Goal: Task Accomplishment & Management: Complete application form

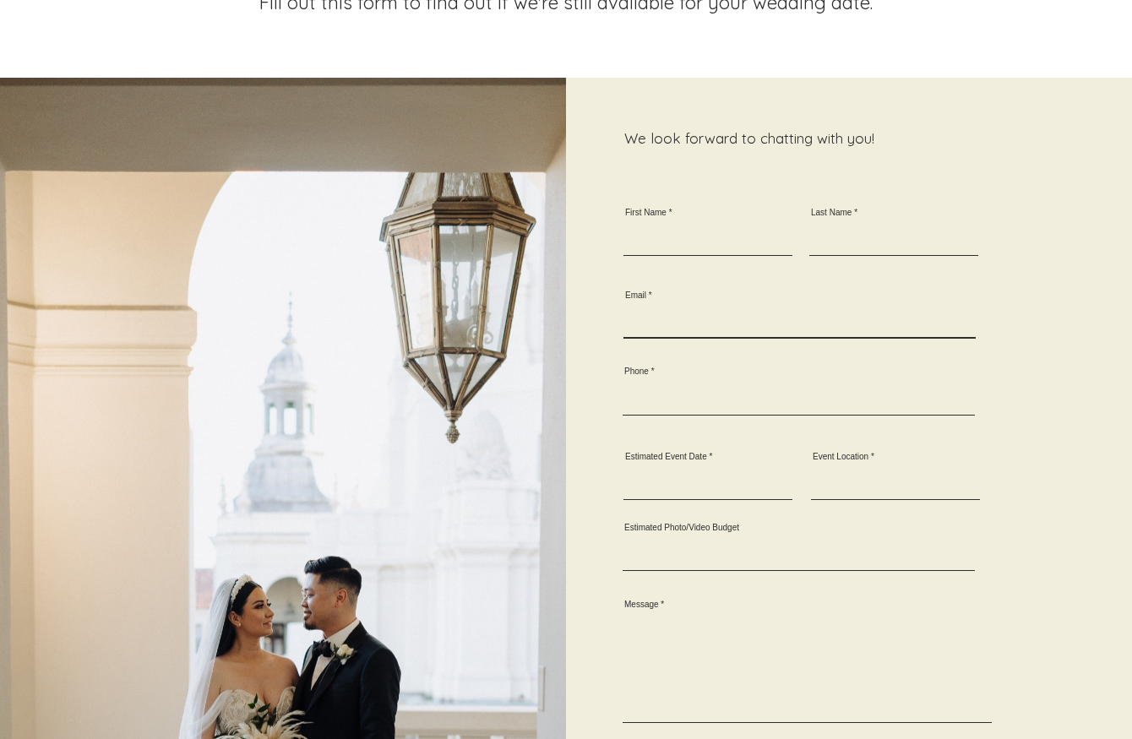
scroll to position [267, 0]
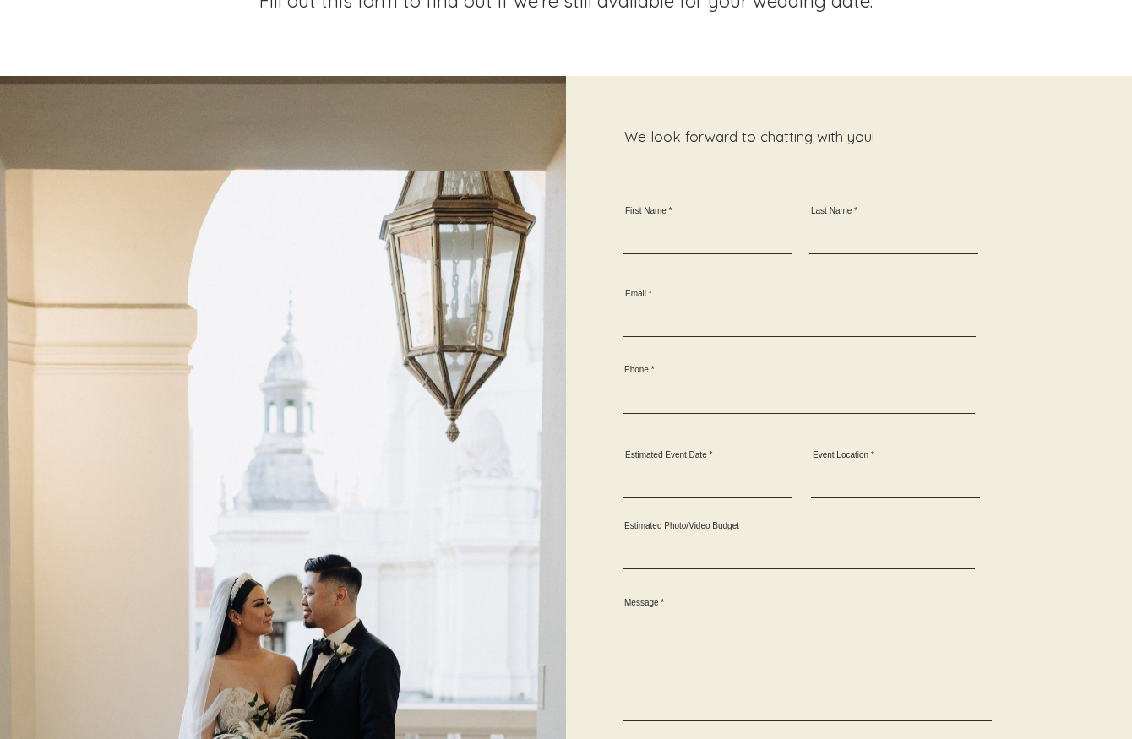
click at [671, 223] on input "First Name" at bounding box center [708, 238] width 169 height 31
type input "Artem"
click at [869, 223] on input "Last Name" at bounding box center [894, 238] width 169 height 31
type input "Zhuk"
click at [716, 306] on input "Email" at bounding box center [800, 321] width 352 height 31
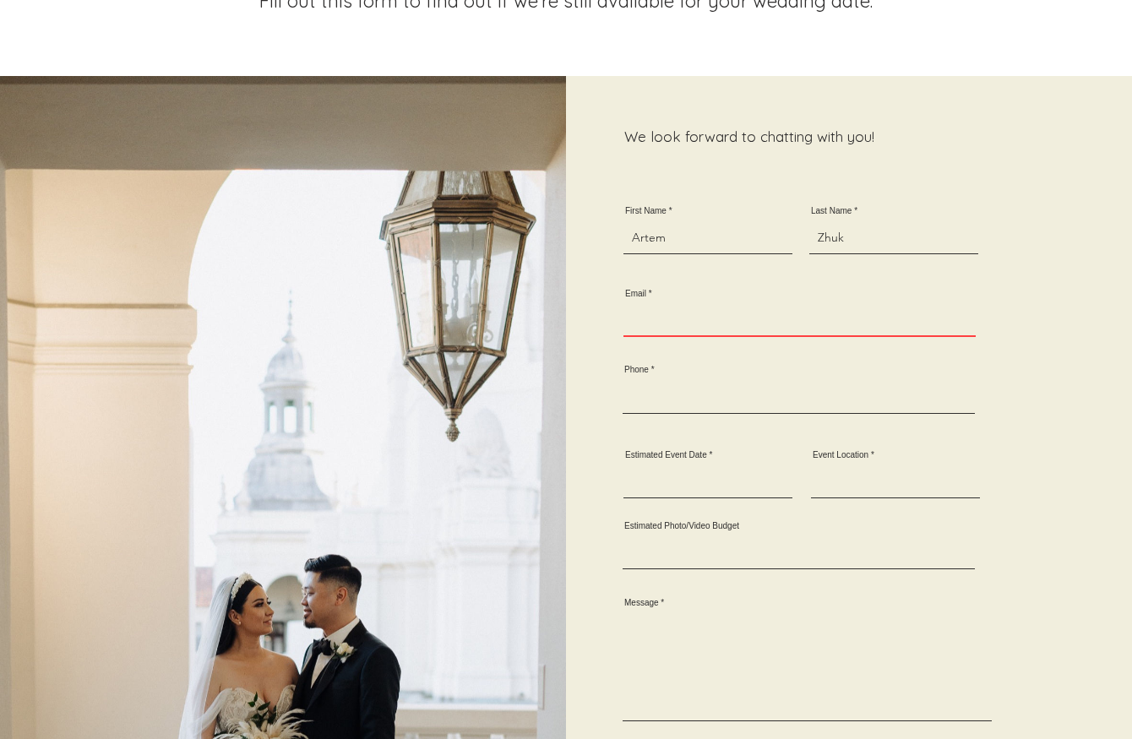
paste input "[DOMAIN_NAME][EMAIL_ADDRESS][DOMAIN_NAME]"
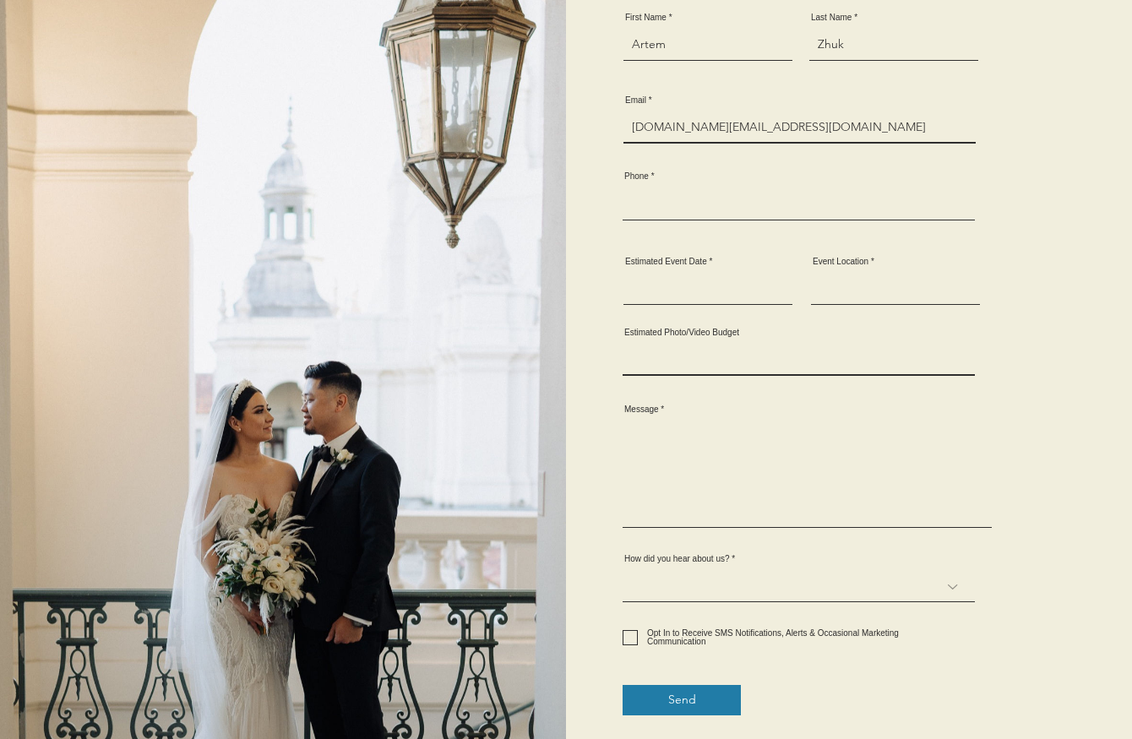
scroll to position [476, 0]
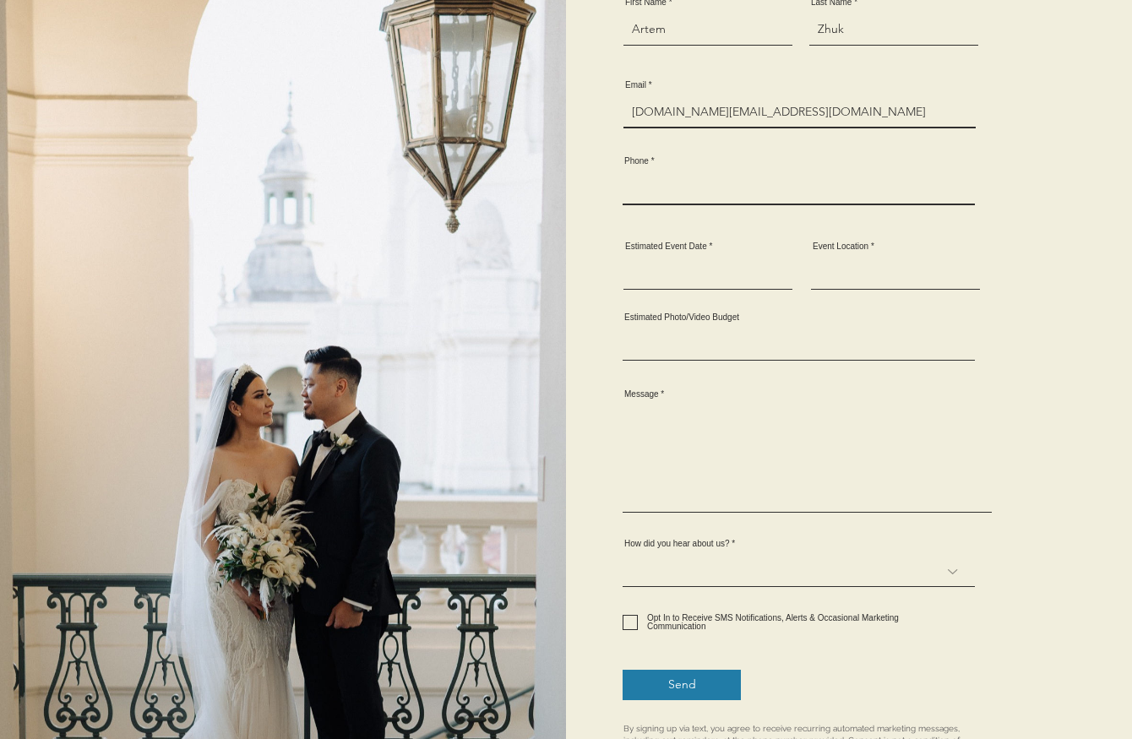
type input "[DOMAIN_NAME][EMAIL_ADDRESS][DOMAIN_NAME]"
drag, startPoint x: 661, startPoint y: 169, endPoint x: 715, endPoint y: 166, distance: 54.2
click at [661, 173] on input "Phone" at bounding box center [799, 189] width 352 height 32
paste input "380506277577"
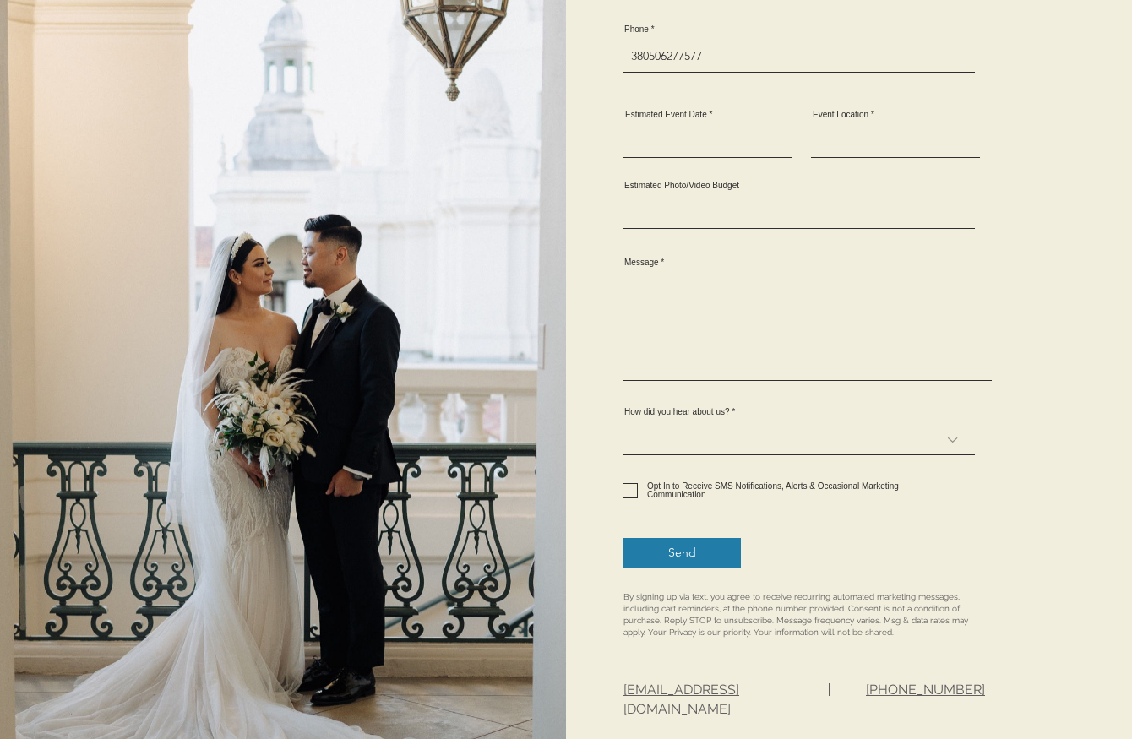
scroll to position [609, 0]
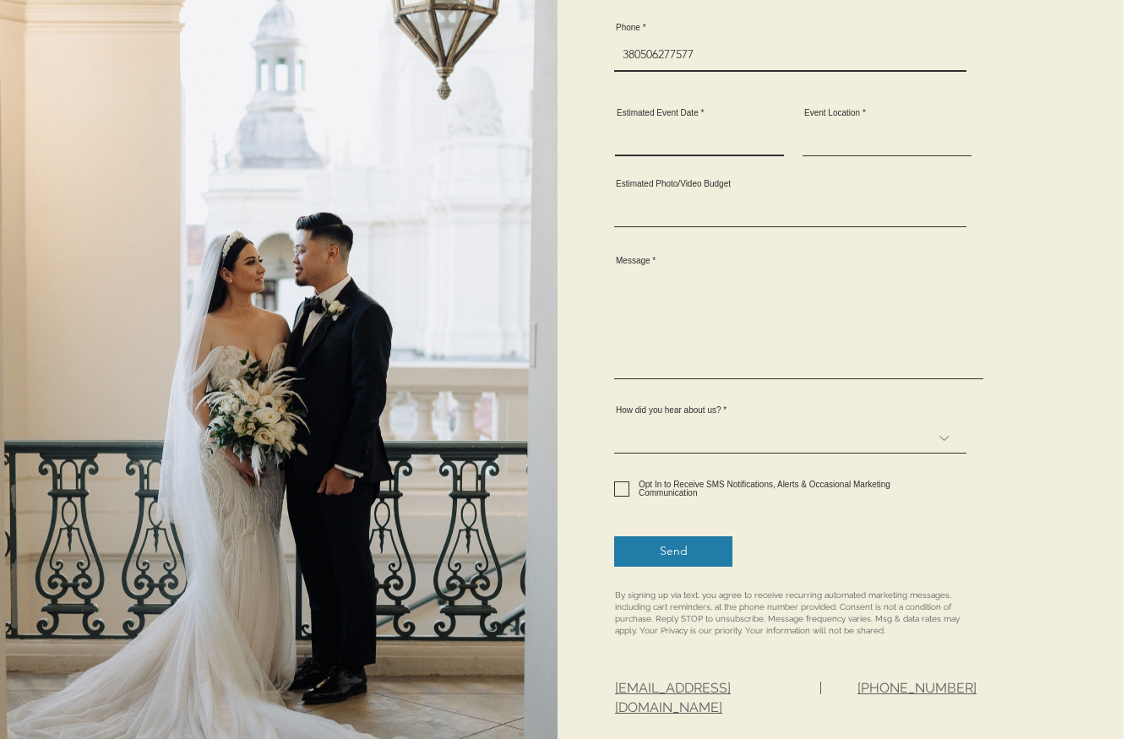
type input "380506277577"
click at [680, 124] on input "Estimated Event Date" at bounding box center [699, 139] width 169 height 31
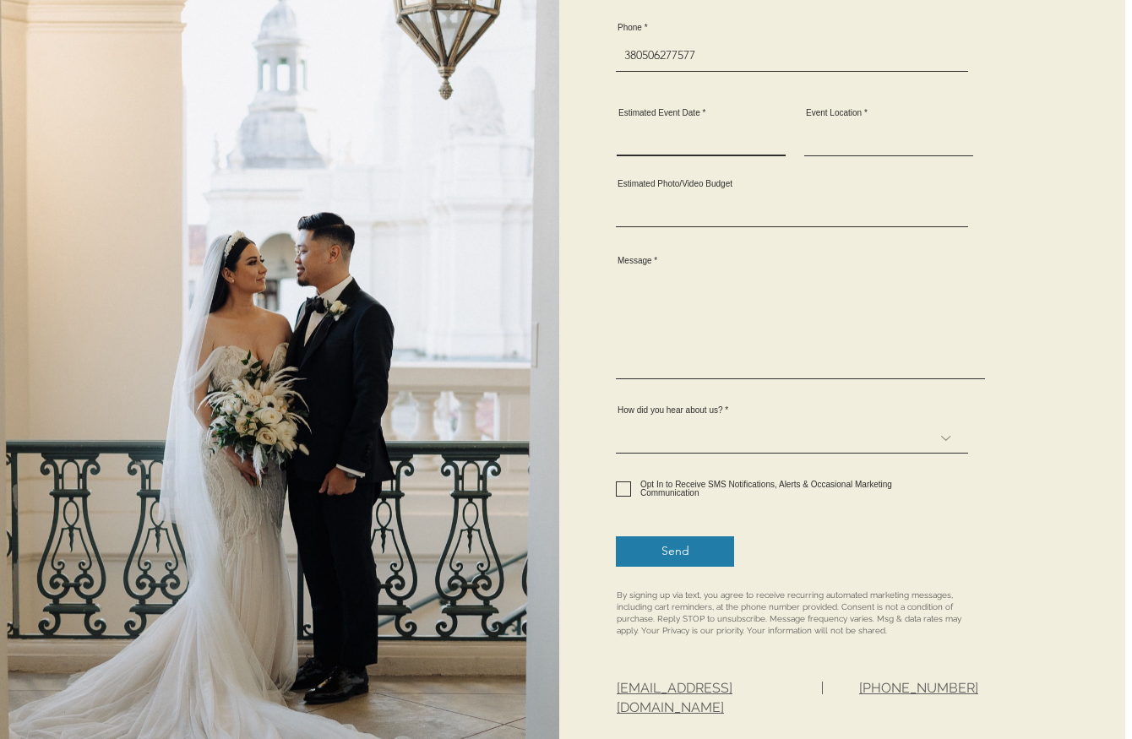
scroll to position [609, 4]
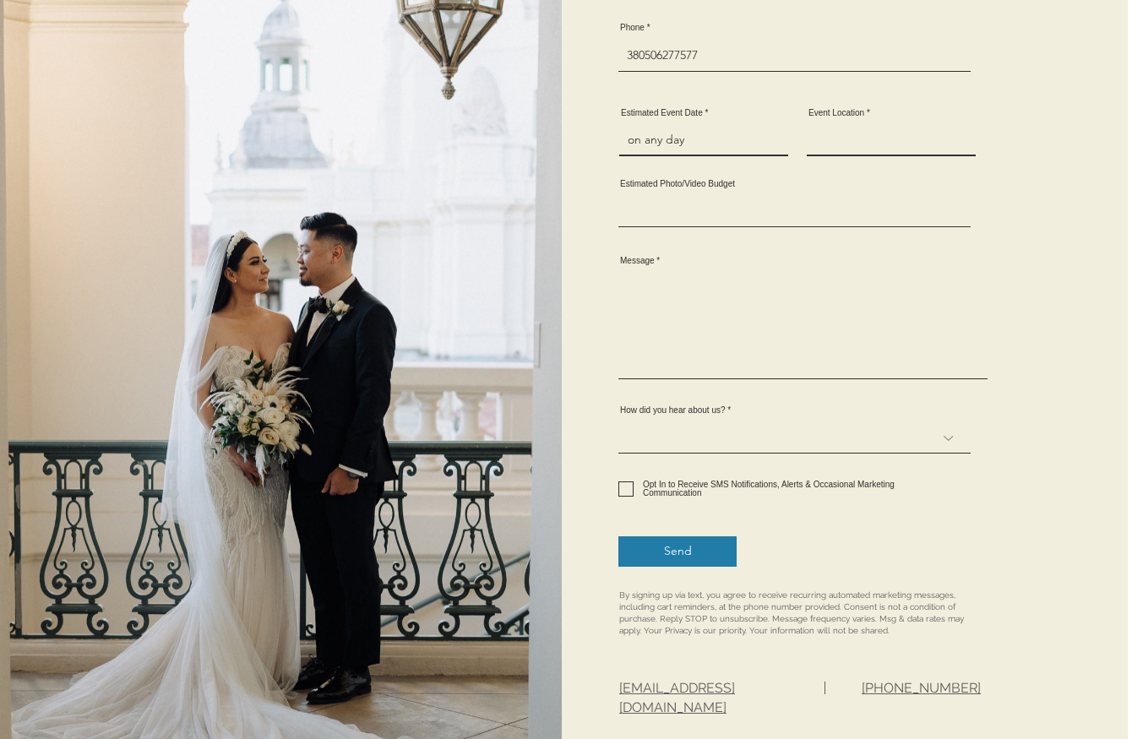
type input "on any day"
click at [869, 125] on input "Event Location" at bounding box center [891, 140] width 169 height 31
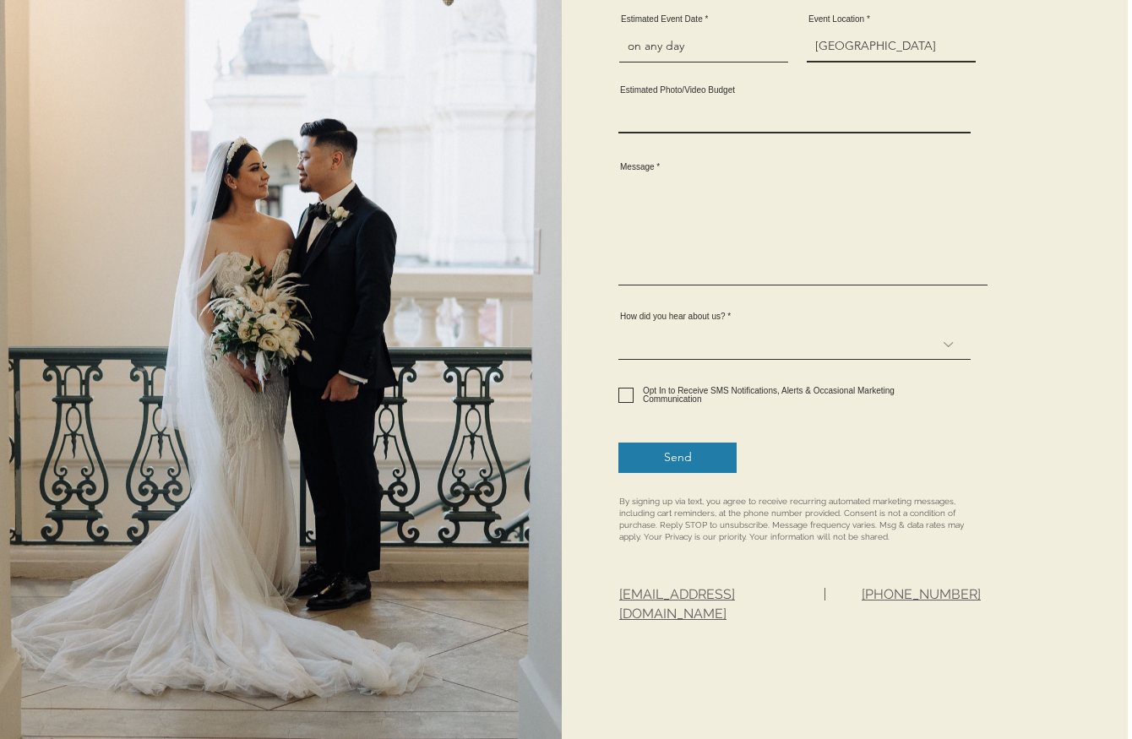
scroll to position [710, 4]
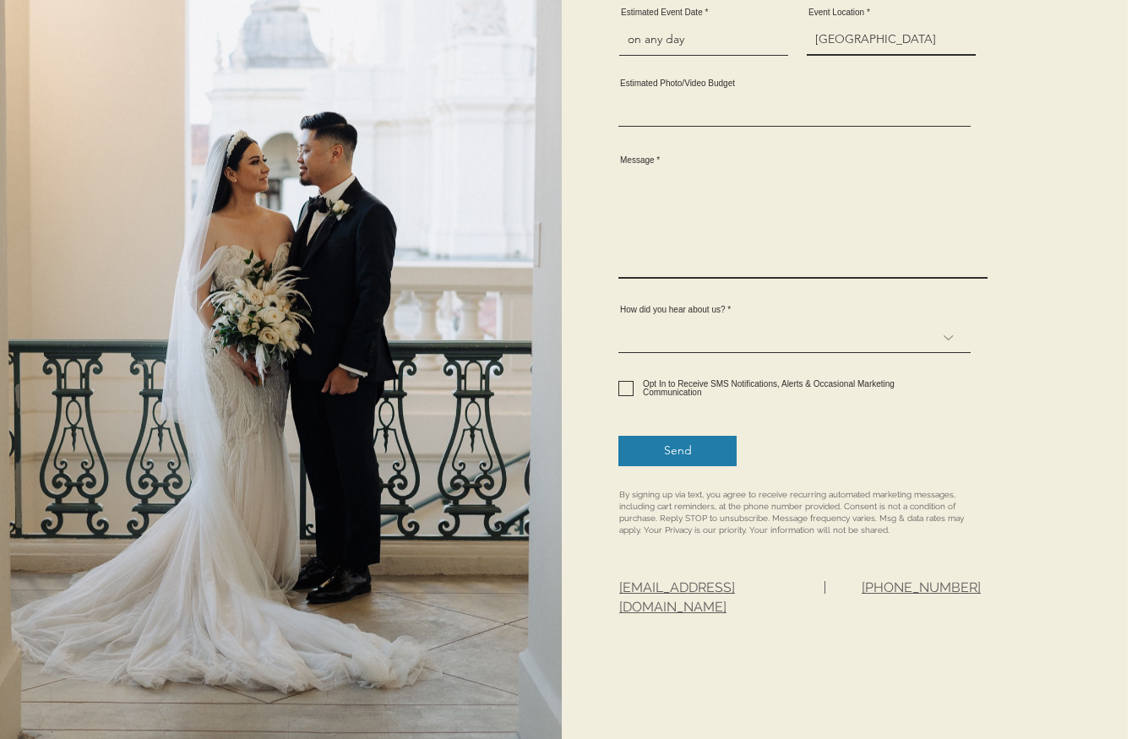
type input "[GEOGRAPHIC_DATA]"
drag, startPoint x: 811, startPoint y: 194, endPoint x: 853, endPoint y: 202, distance: 42.1
click at [811, 195] on textarea "Message" at bounding box center [803, 225] width 369 height 106
paste textarea "Lorem! I dolorsita con adi elitseddoei temporincid utla. Et dol m Aliquaeni adm…"
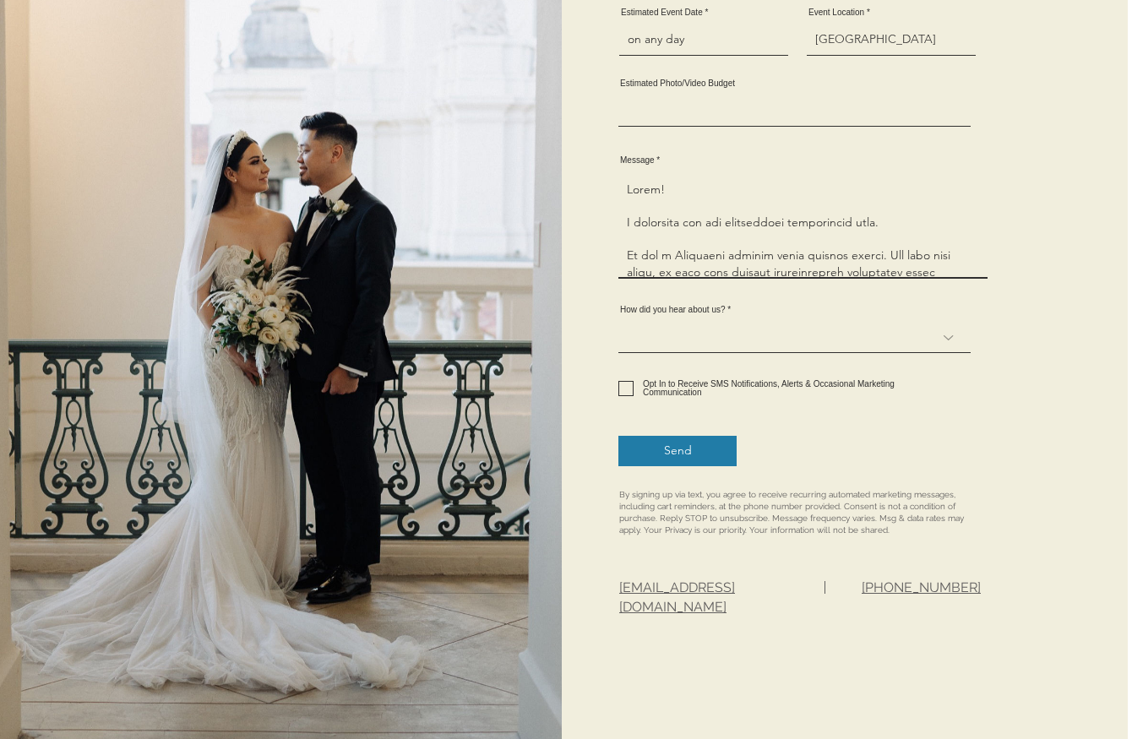
scroll to position [433, 0]
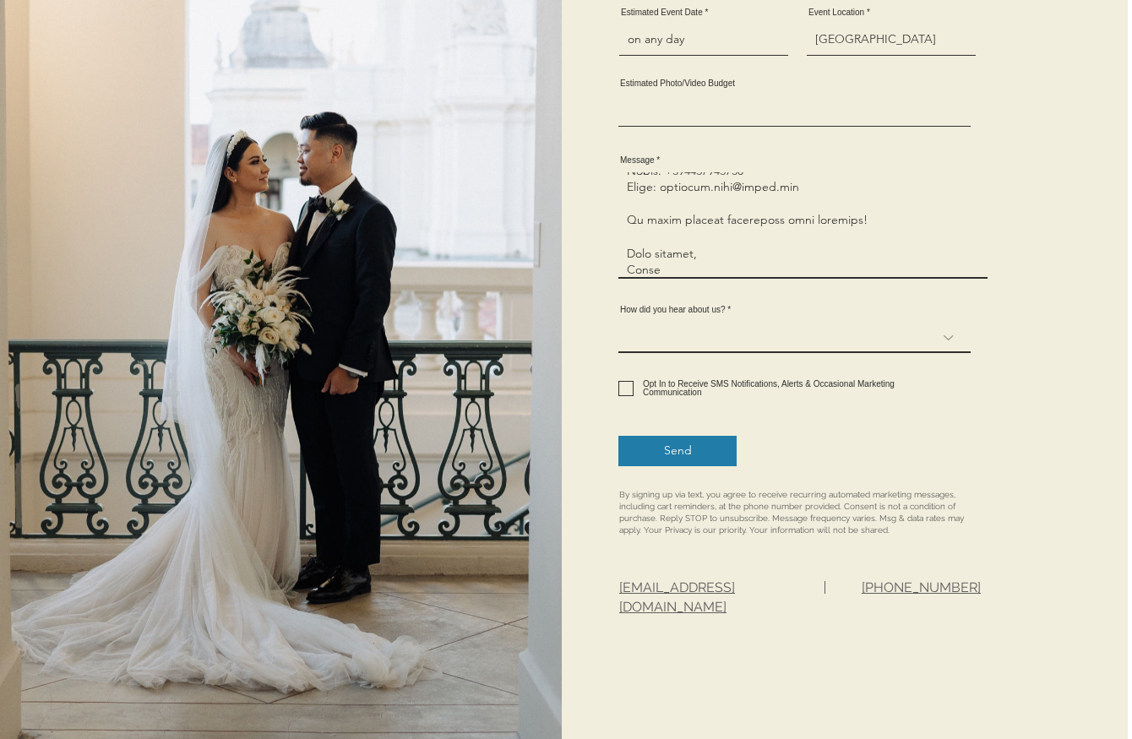
type textarea "Lorem! I dolorsita con adi elitseddoei temporincid utla. Et dol m Aliquaeni adm…"
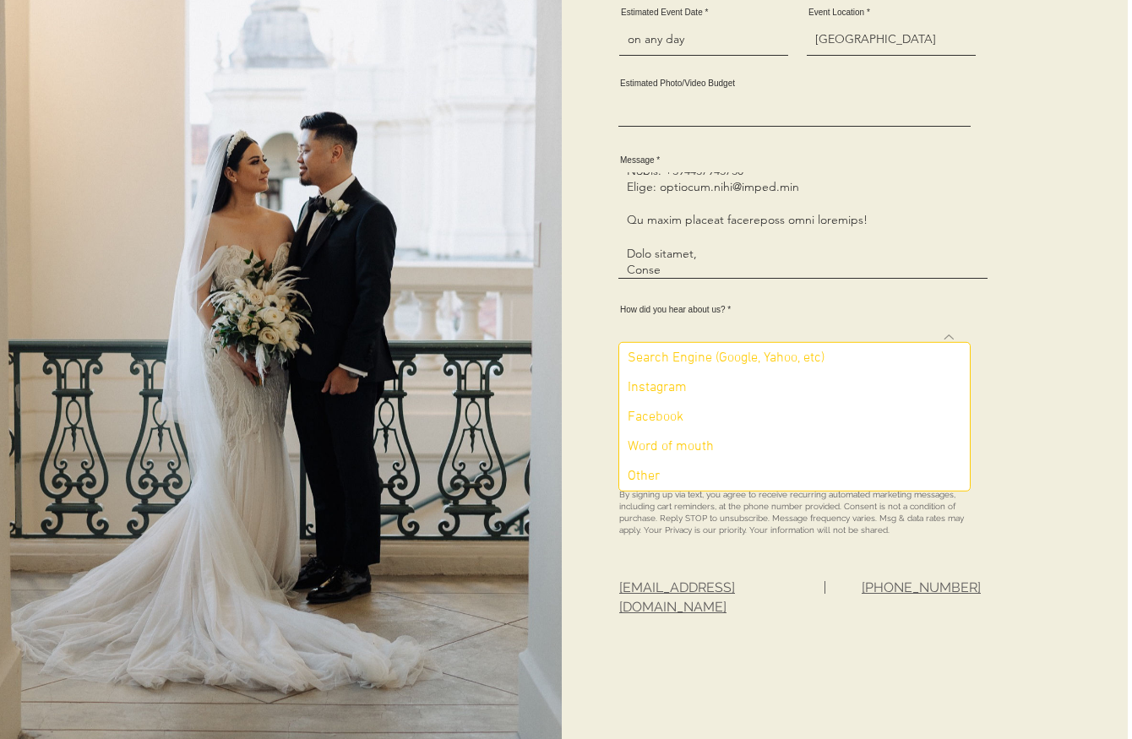
click at [690, 326] on select "Search Engine (Google, Yahoo, etc) Instagram Facebook Word of mouth Other" at bounding box center [795, 337] width 352 height 31
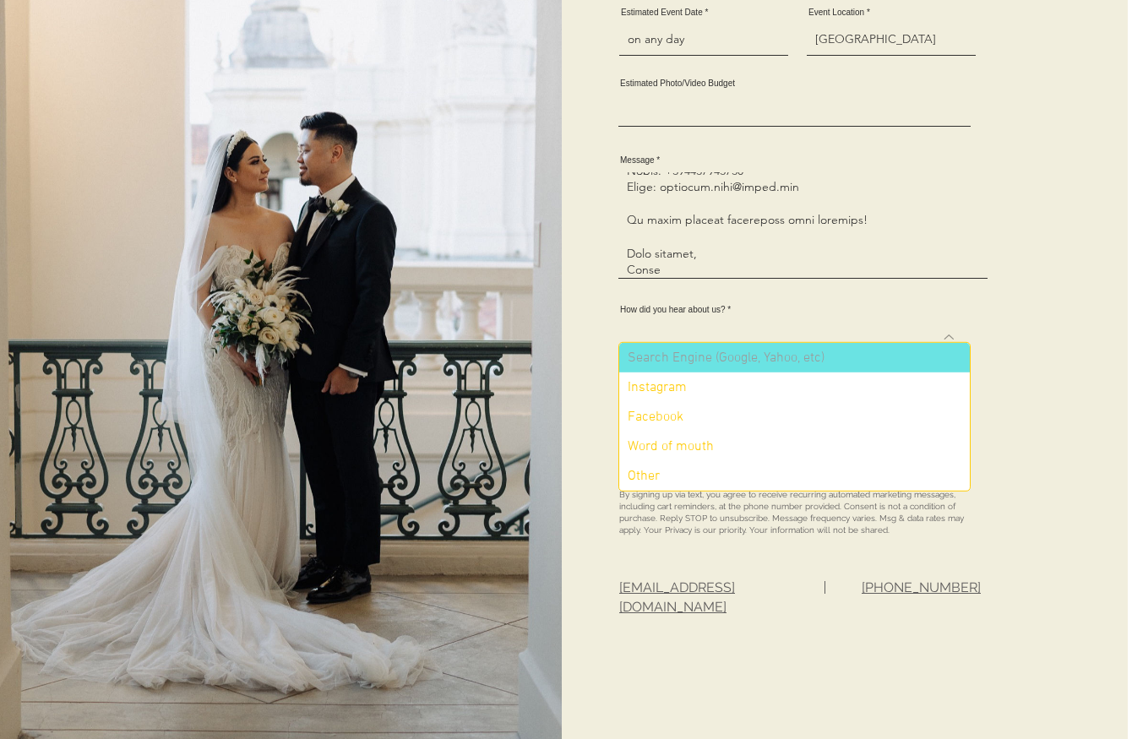
click at [713, 363] on div "Search Engine (Google, Yahoo, etc)" at bounding box center [721, 357] width 205 height 17
select select "Search Engine (Google, Yahoo, etc)"
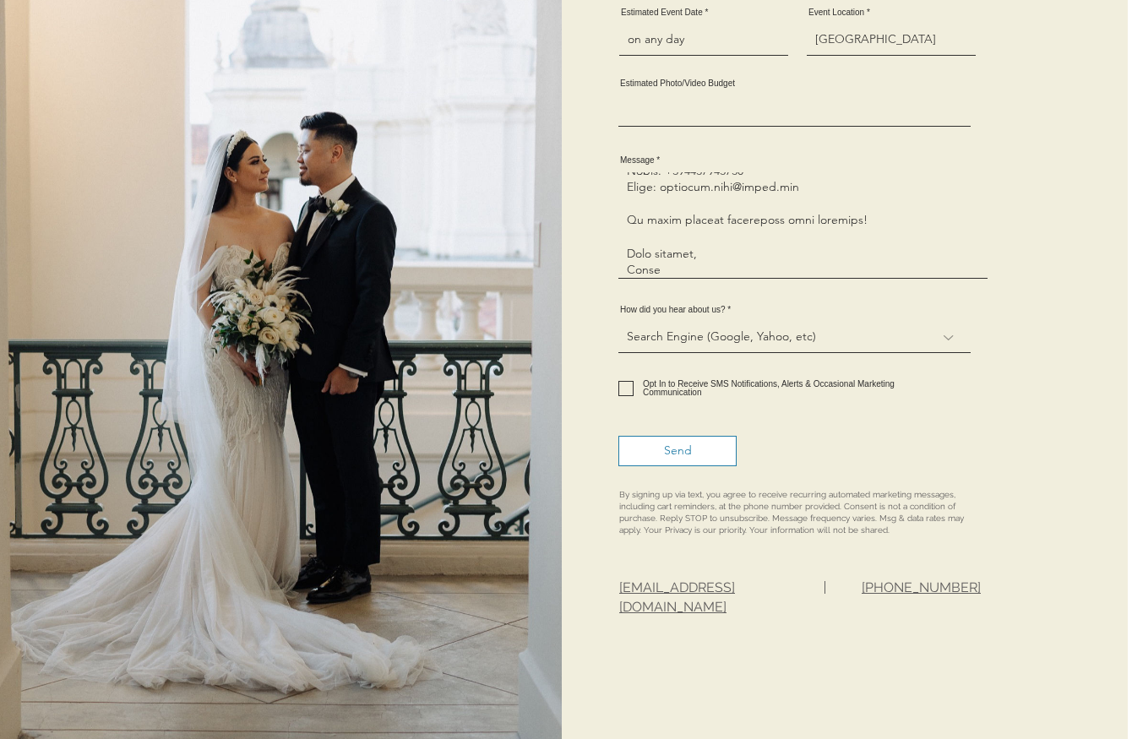
click at [666, 447] on span "Send" at bounding box center [678, 451] width 28 height 17
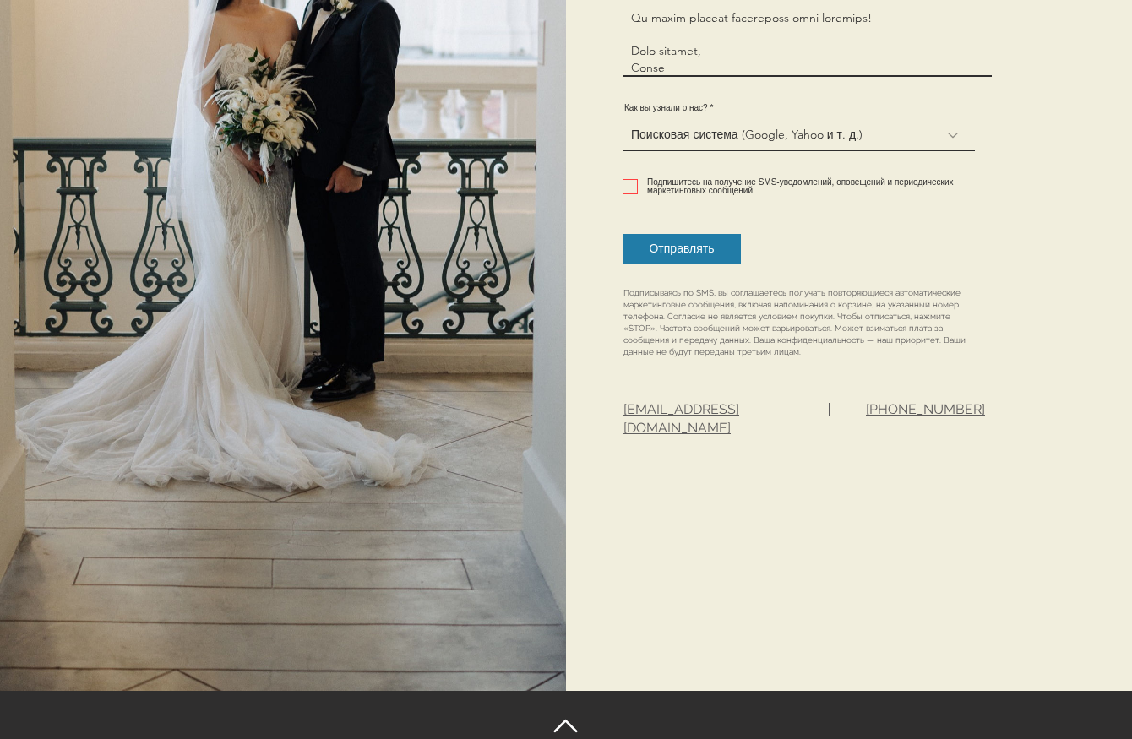
scroll to position [908, 0]
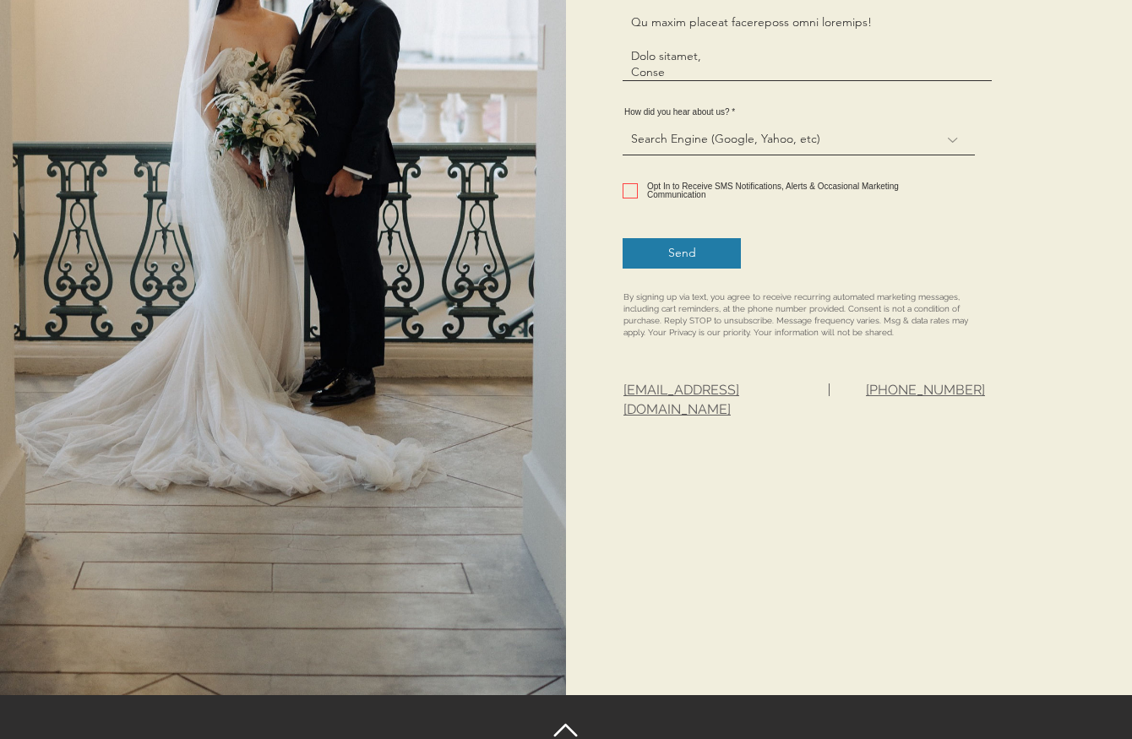
click at [631, 186] on input "Opt In to Receive SMS Notifications, Alerts & Occasional Marketing Communication" at bounding box center [628, 191] width 11 height 11
drag, startPoint x: 631, startPoint y: 180, endPoint x: 659, endPoint y: 226, distance: 54.2
click at [631, 186] on input "Opt In to Receive SMS Notifications, Alerts & Occasional Marketing Communication" at bounding box center [628, 191] width 11 height 11
click at [673, 251] on span "Send" at bounding box center [682, 253] width 28 height 17
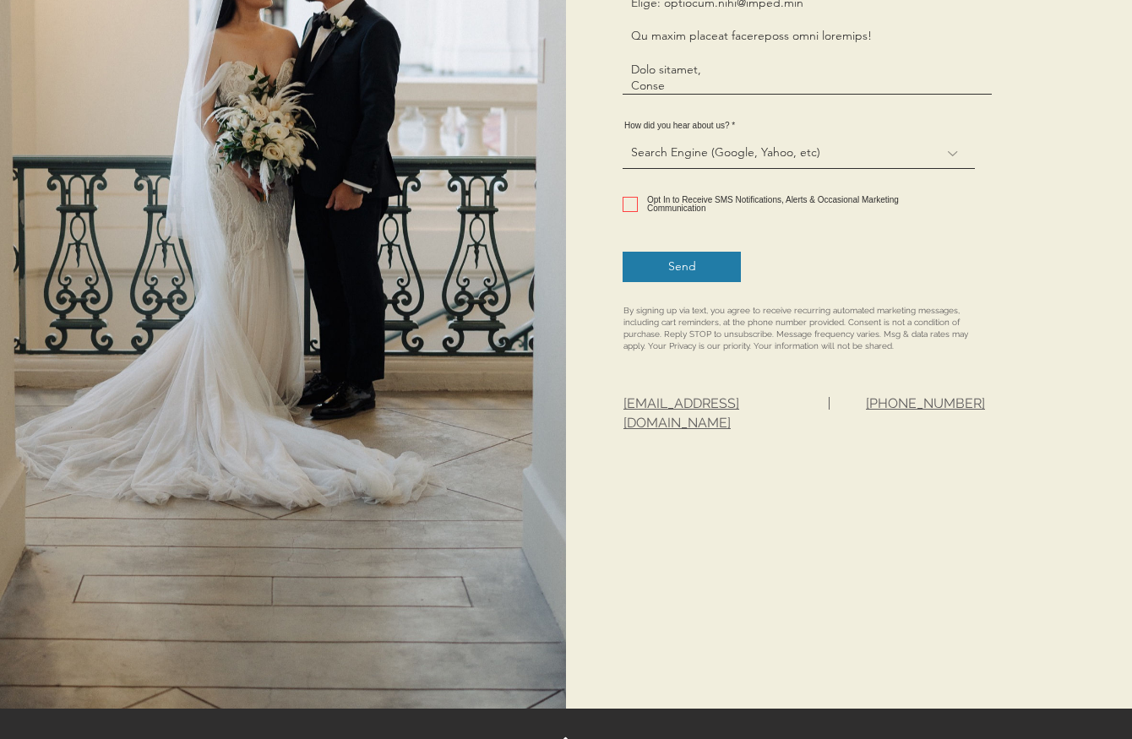
scroll to position [890, 0]
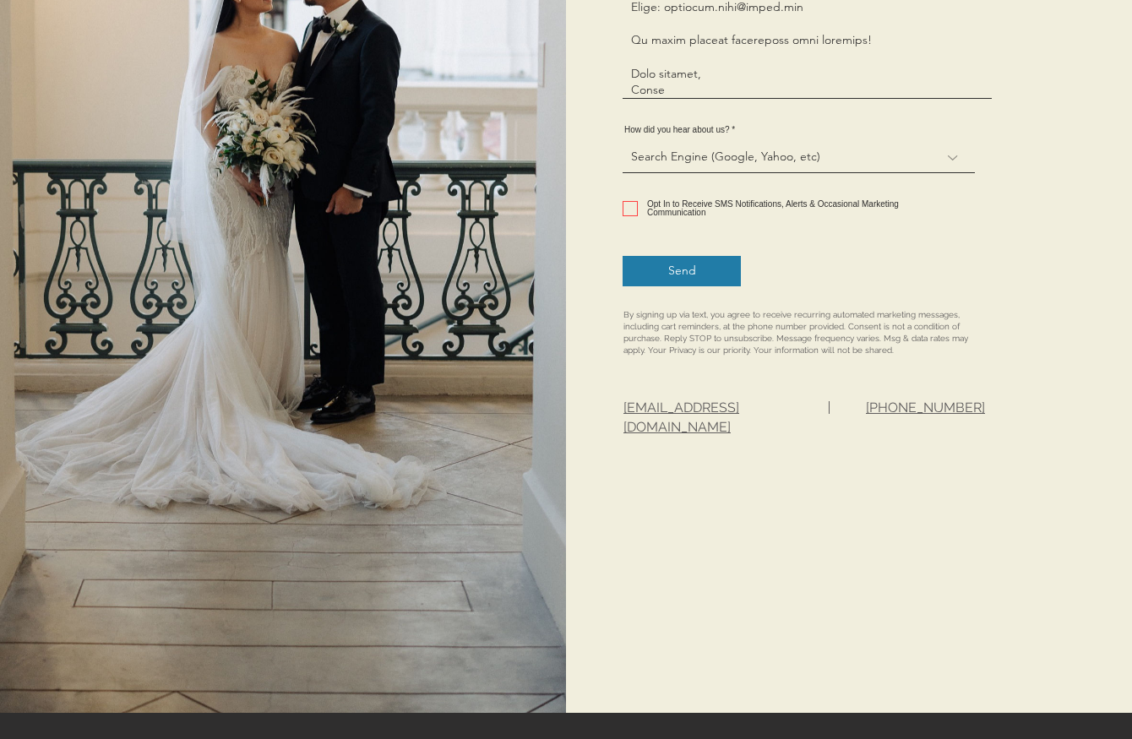
click at [634, 200] on label "Opt In to Receive SMS Notifications, Alerts & Occasional Marketing Communication" at bounding box center [791, 208] width 336 height 17
click at [634, 204] on input "Opt In to Receive SMS Notifications, Alerts & Occasional Marketing Communication" at bounding box center [628, 209] width 11 height 11
checkbox input "true"
click at [681, 269] on span "Send" at bounding box center [682, 271] width 28 height 17
checkbox input "false"
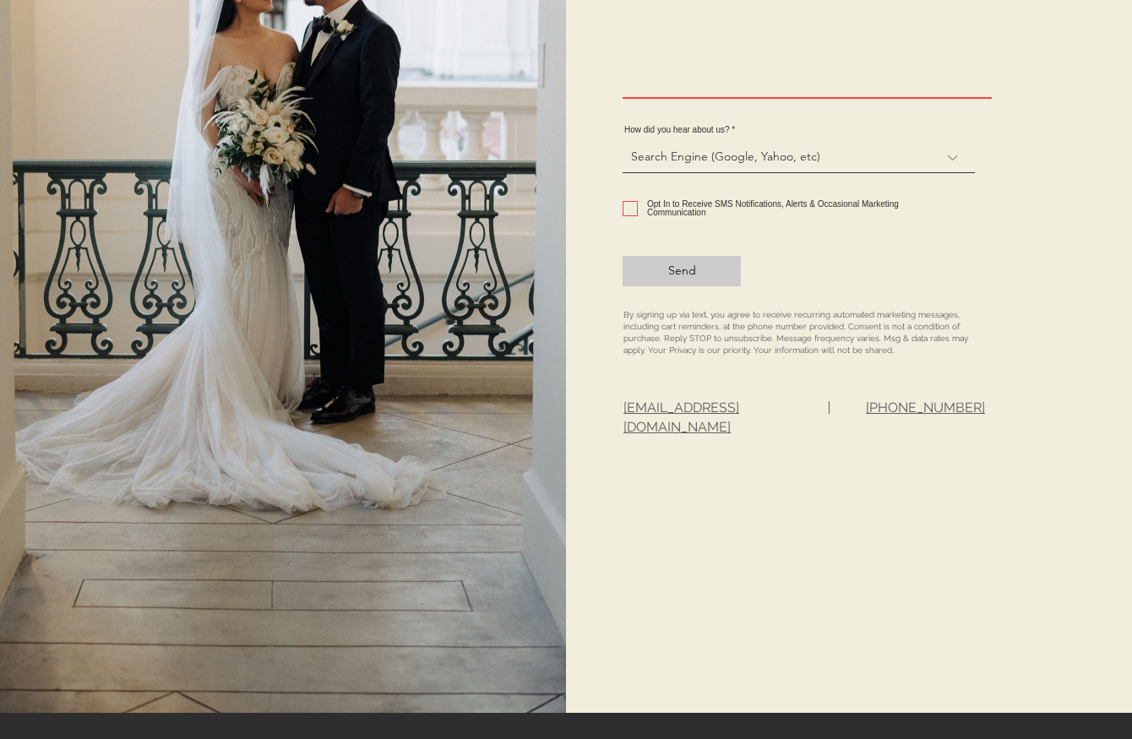
select select
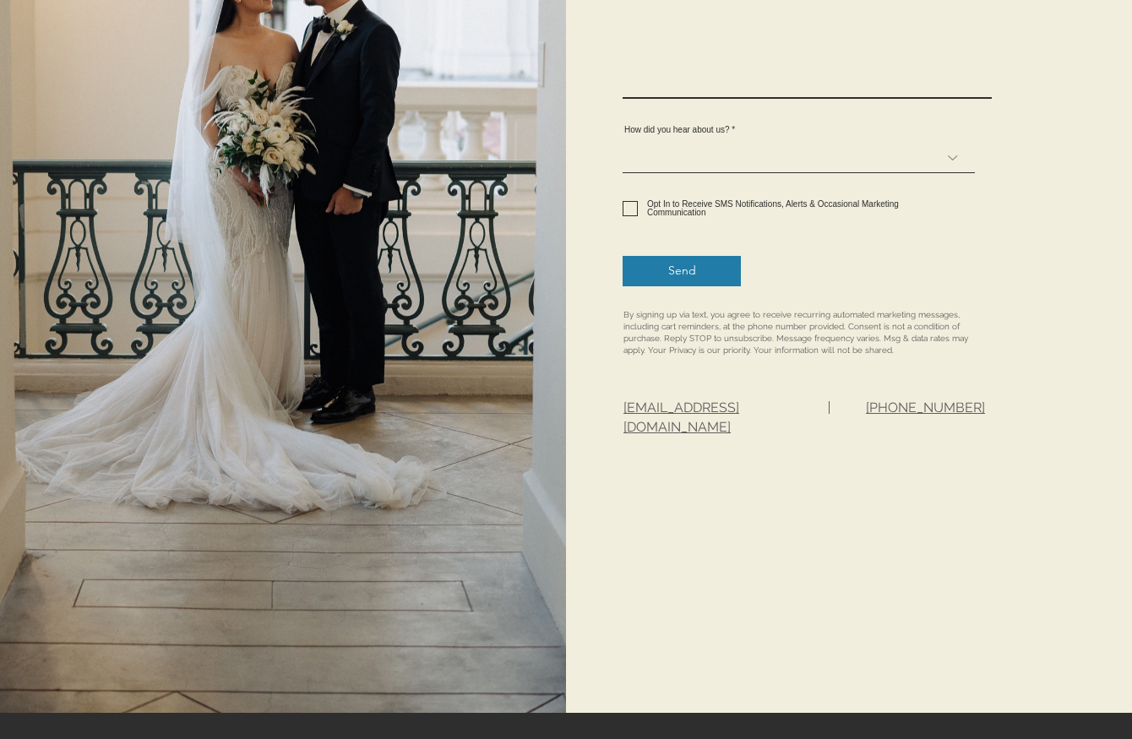
scroll to position [0, 0]
